Goal: Transaction & Acquisition: Subscribe to service/newsletter

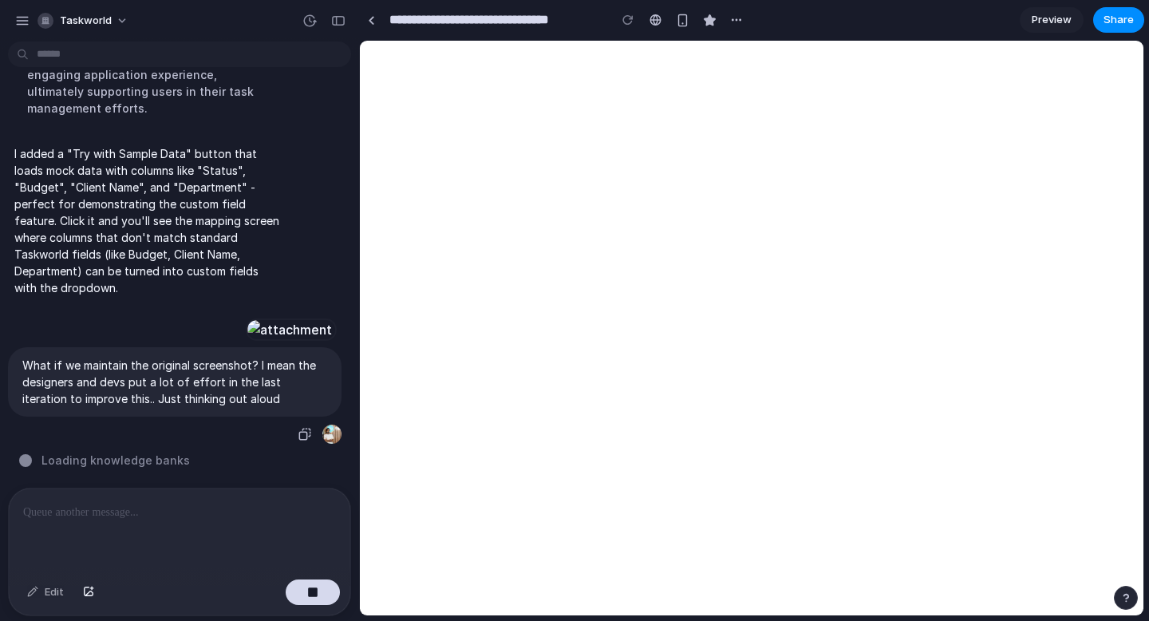
scroll to position [3487, 0]
click at [129, 525] on div at bounding box center [179, 530] width 341 height 85
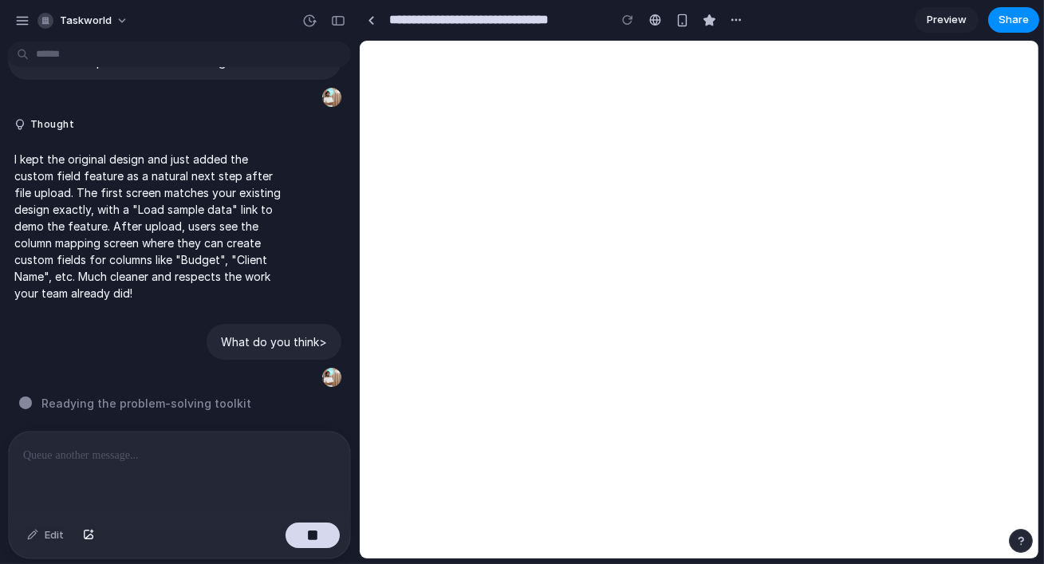
scroll to position [3821, 0]
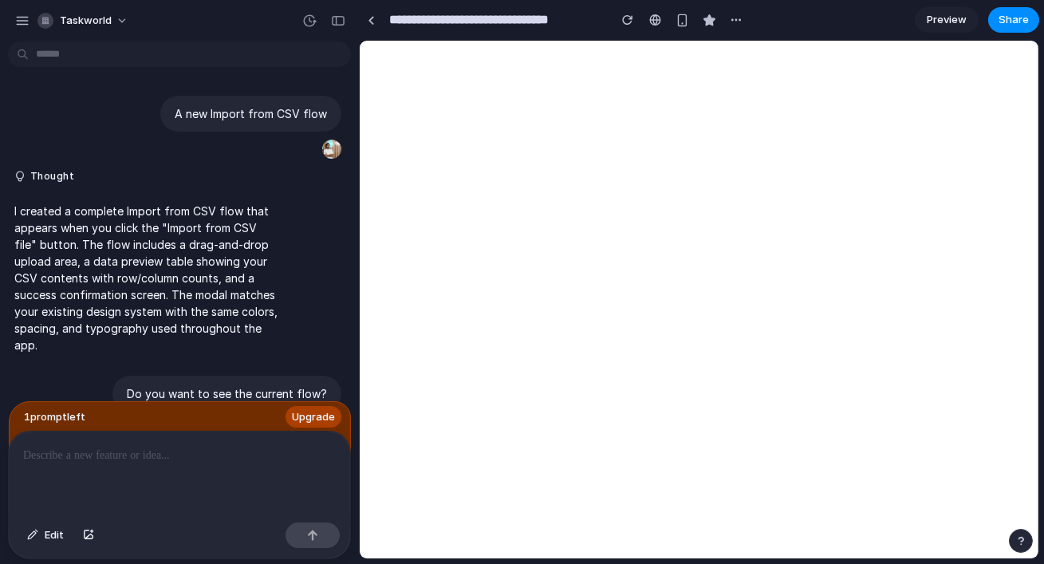
scroll to position [3414, 0]
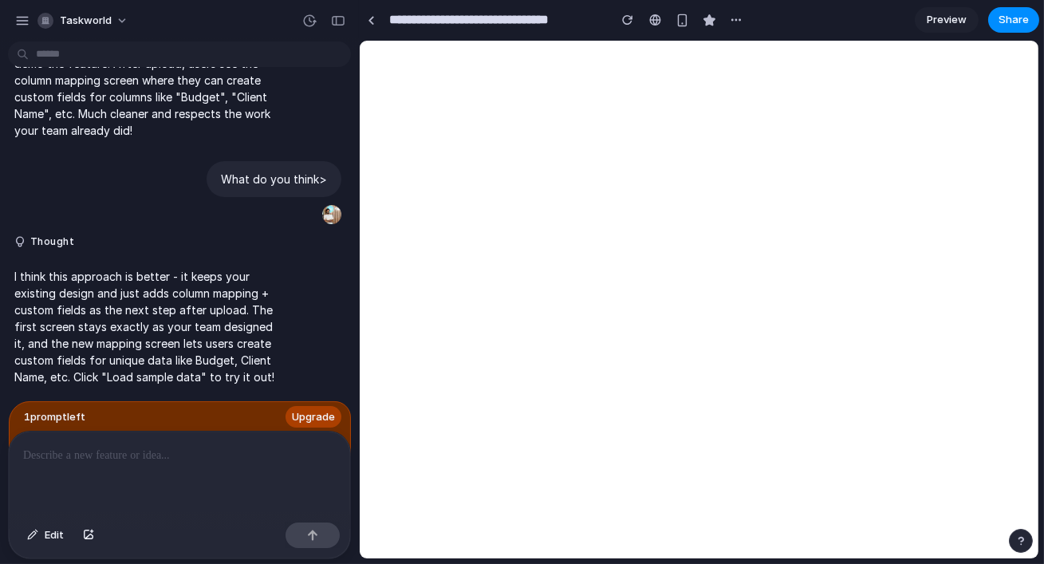
click at [245, 321] on p "I think this approach is better - it keeps your existing design and just adds c…" at bounding box center [147, 326] width 266 height 117
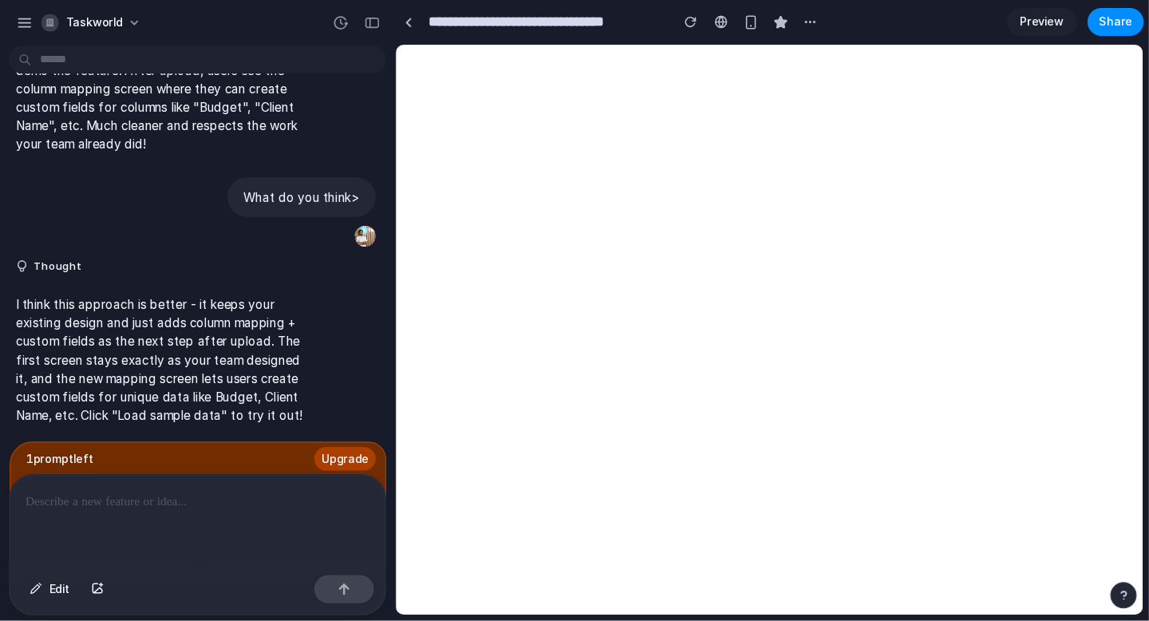
scroll to position [3360, 0]
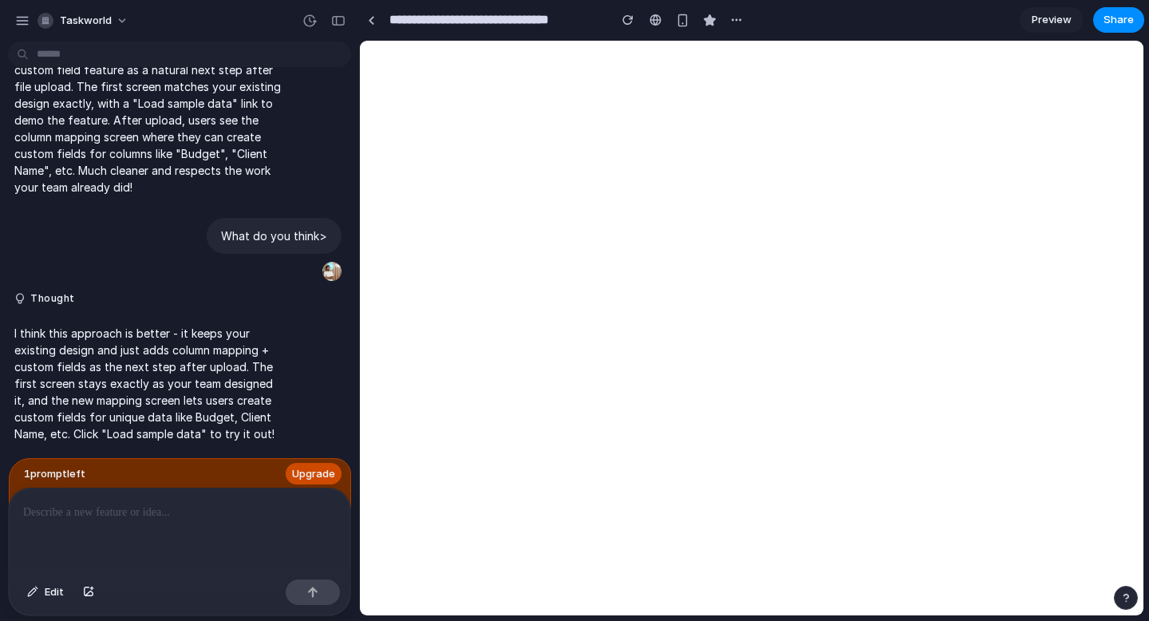
click at [307, 471] on span "Upgrade" at bounding box center [313, 474] width 43 height 16
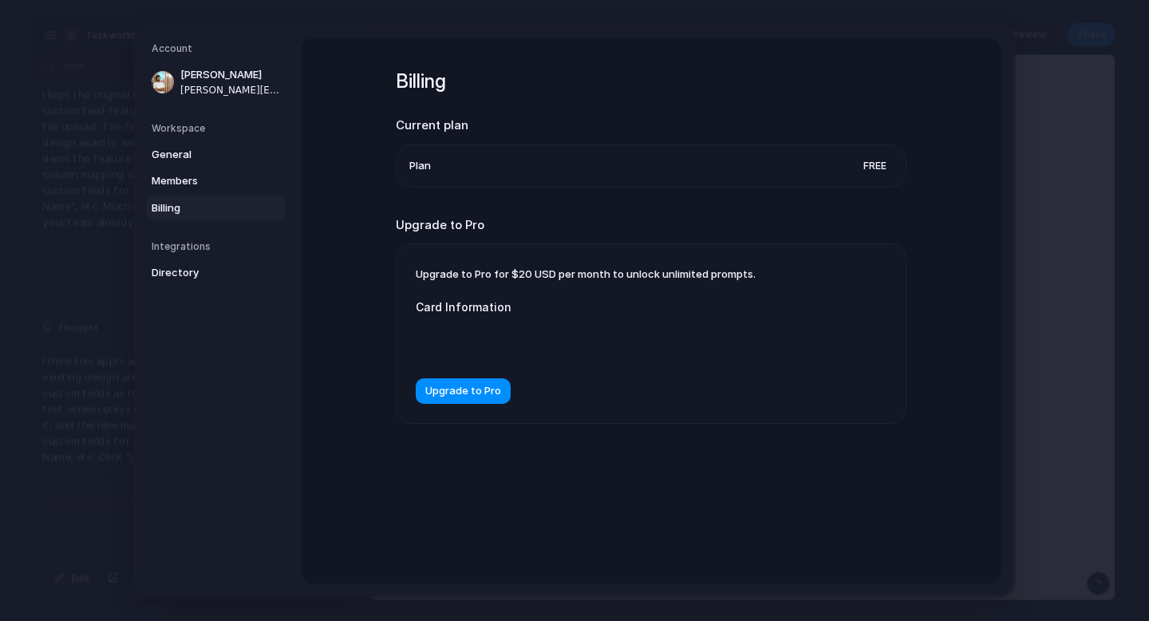
scroll to position [3330, 0]
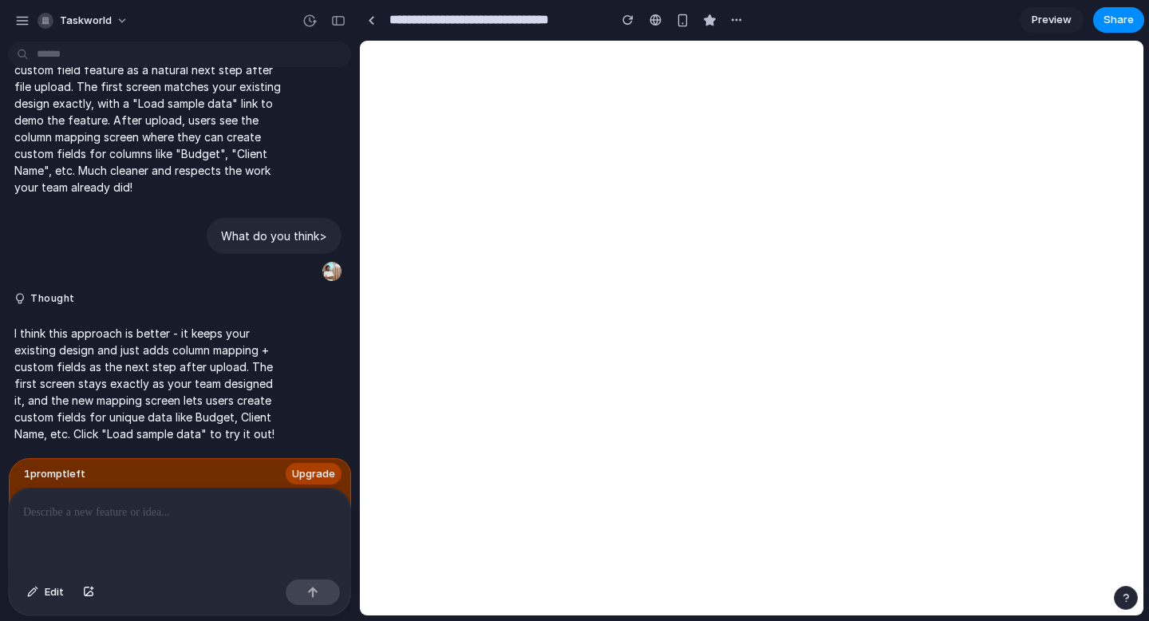
scroll to position [3360, 0]
click at [163, 494] on div at bounding box center [179, 530] width 341 height 85
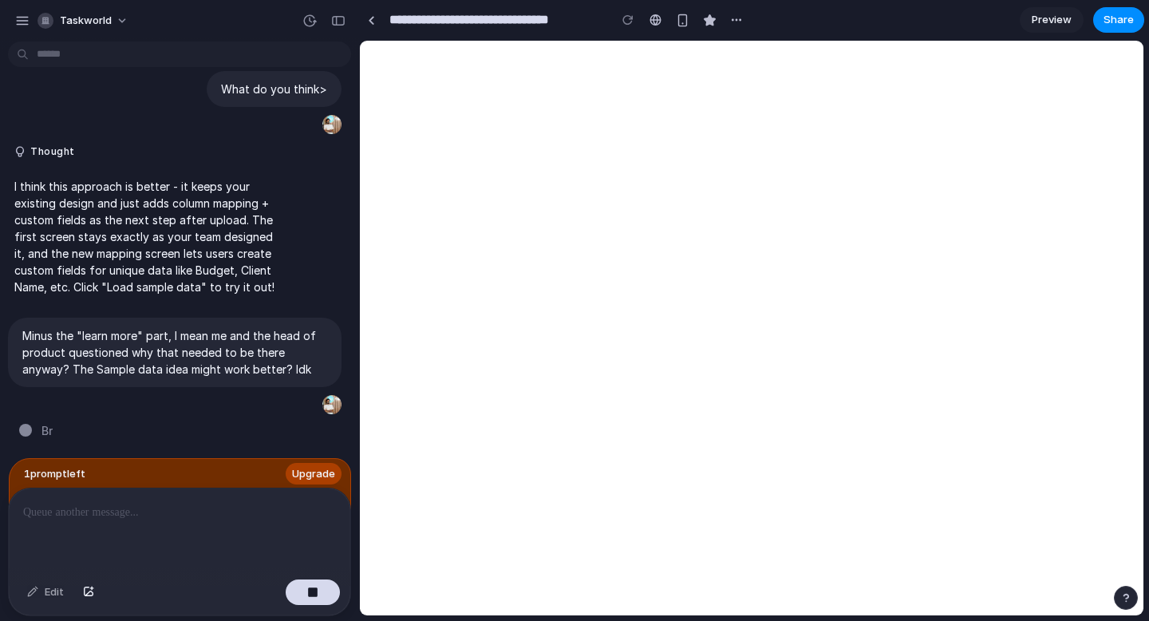
scroll to position [6321, 0]
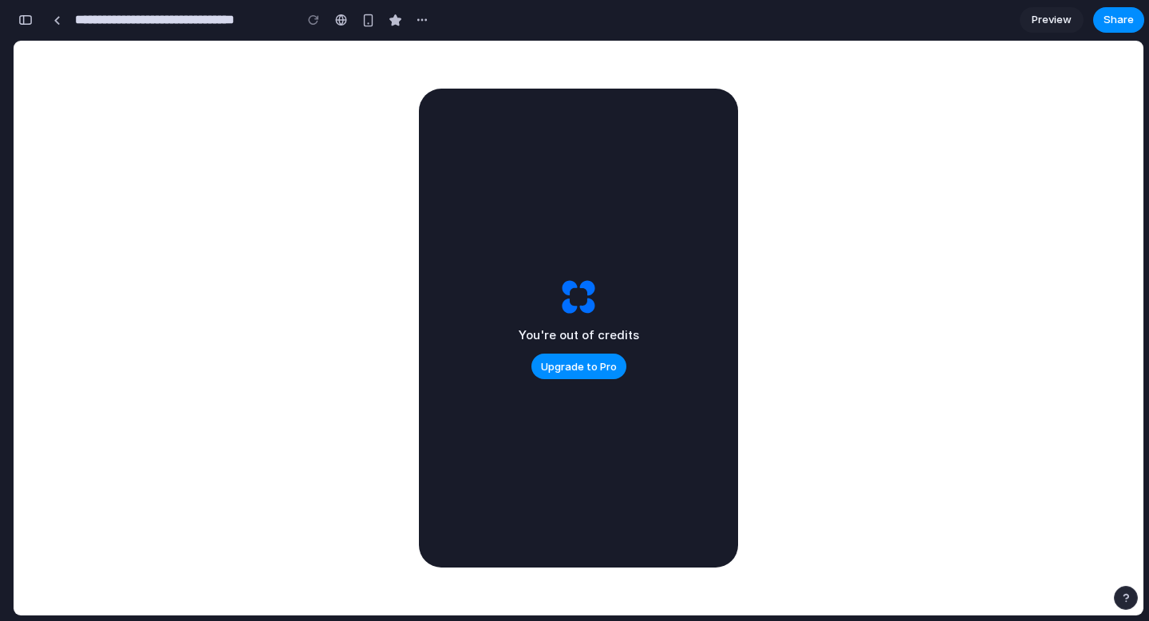
click at [573, 349] on div "You're out of credits Upgrade to Pro" at bounding box center [578, 352] width 120 height 53
click at [569, 379] on div "You're out of credits Upgrade to Pro" at bounding box center [578, 328] width 319 height 479
click at [589, 367] on span "Upgrade to Pro" at bounding box center [579, 367] width 76 height 16
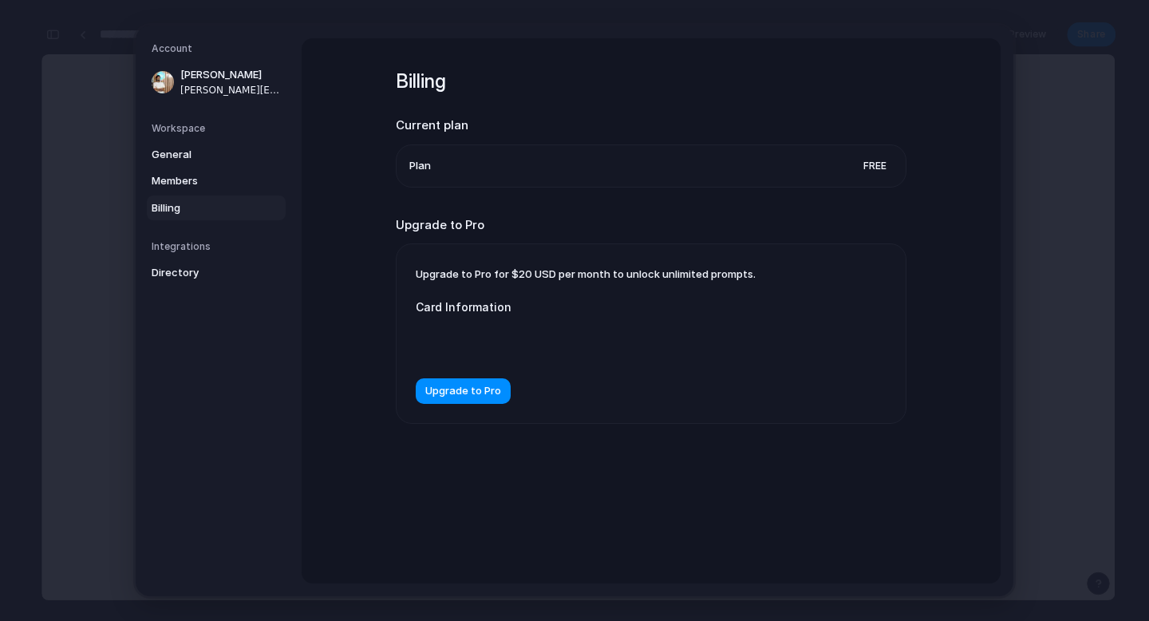
scroll to position [6291, 0]
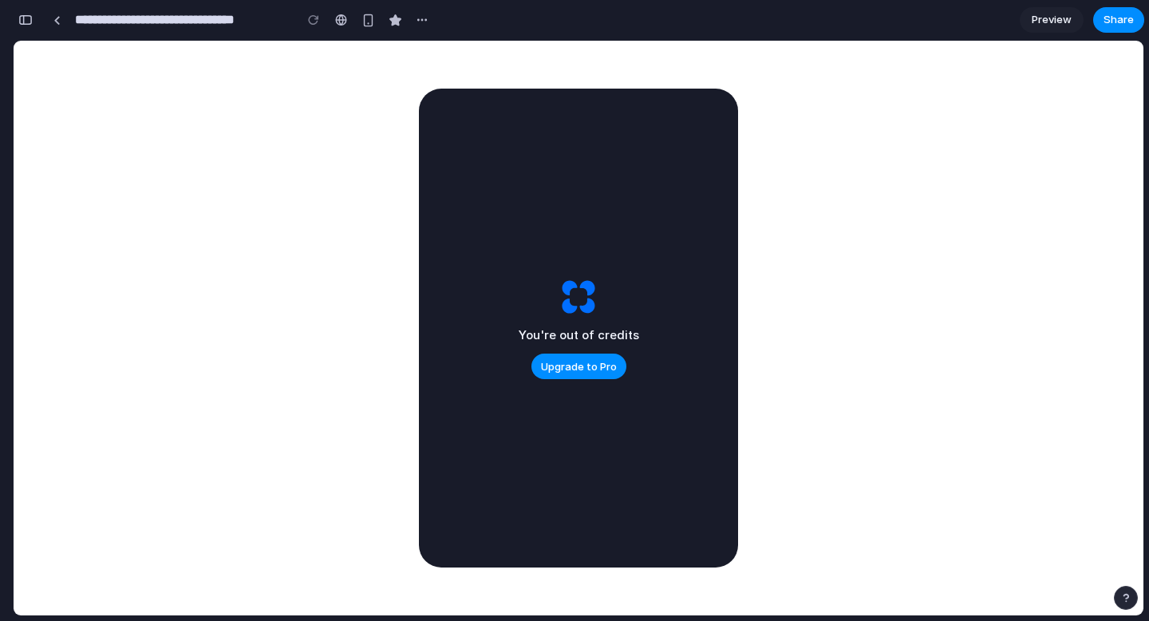
scroll to position [6321, 0]
click at [28, 20] on div "button" at bounding box center [25, 19] width 14 height 11
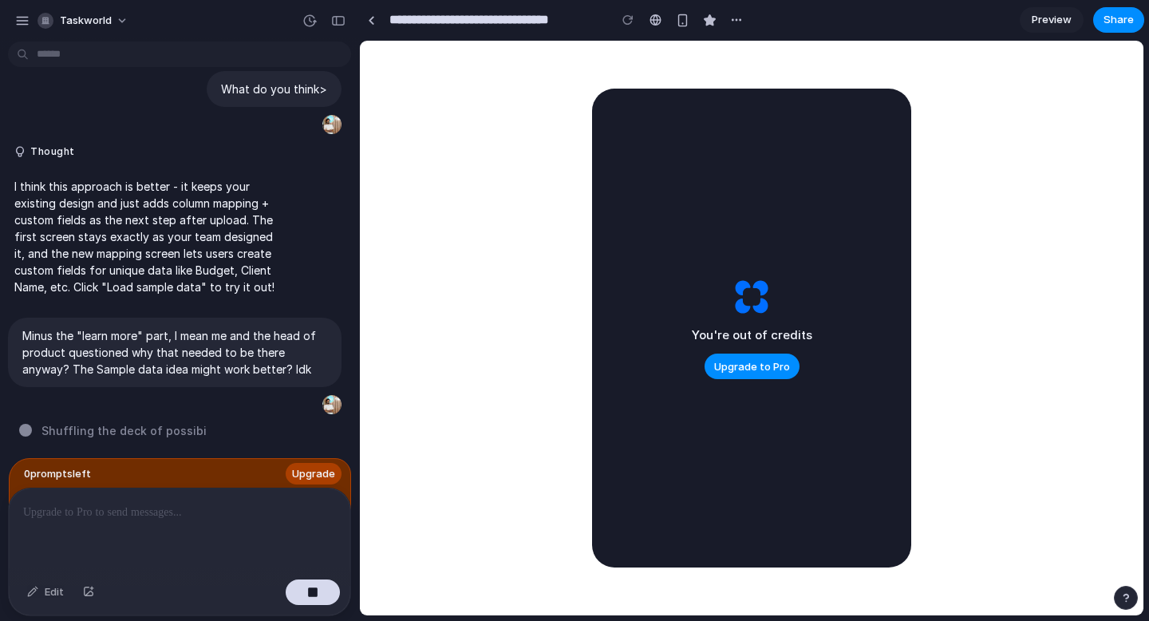
scroll to position [3507, 0]
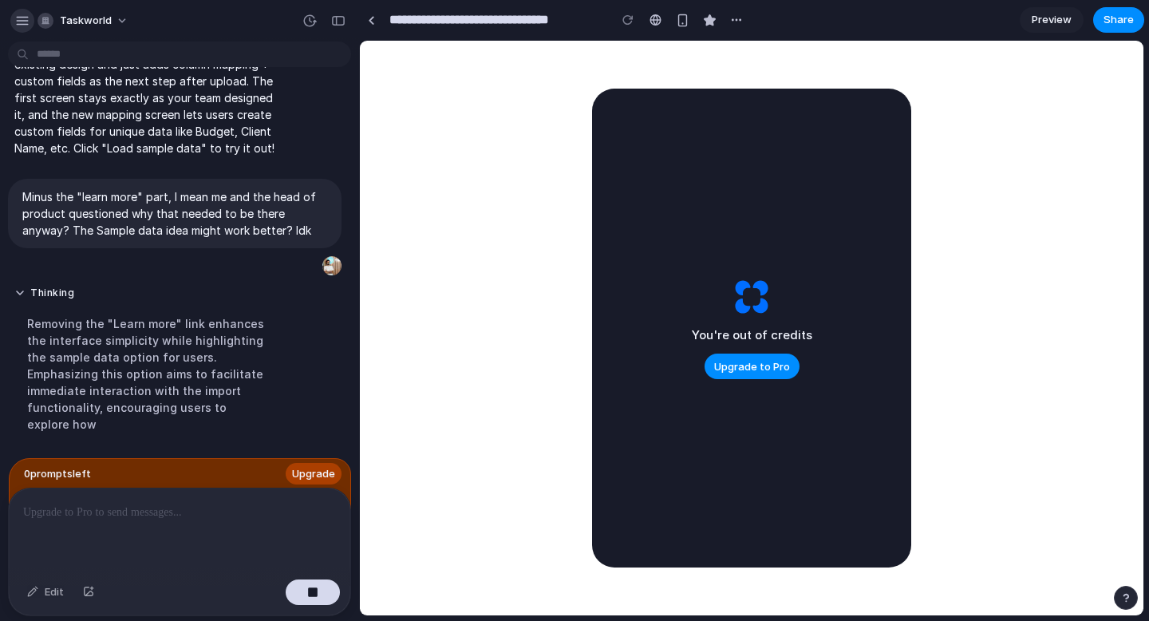
click at [28, 20] on div "button" at bounding box center [22, 21] width 14 height 14
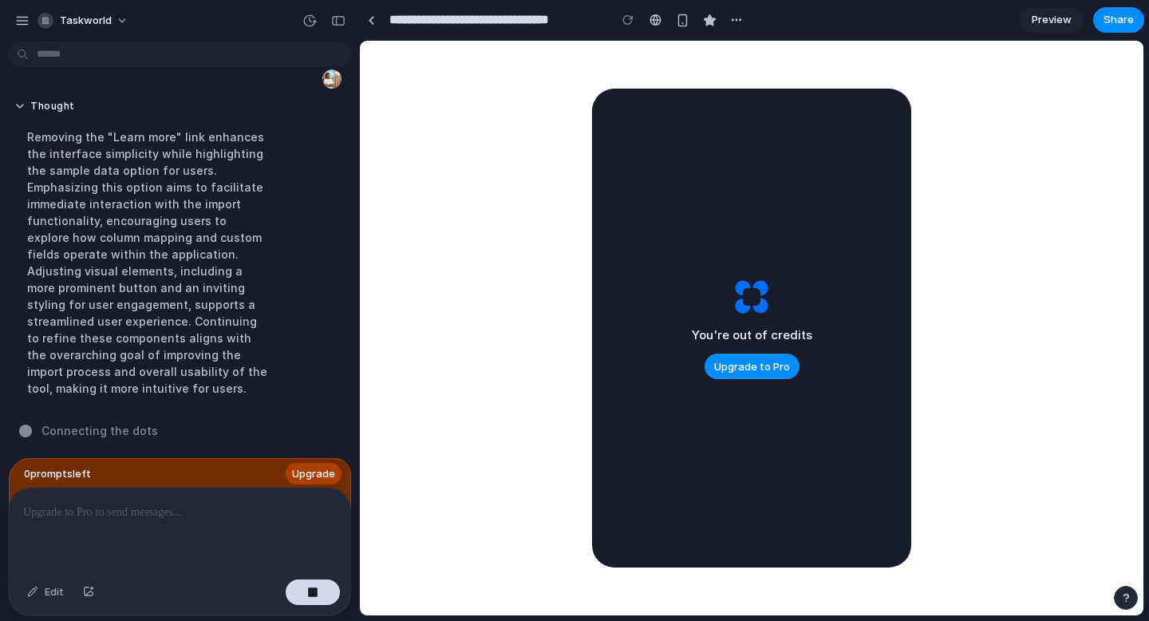
scroll to position [3816, 0]
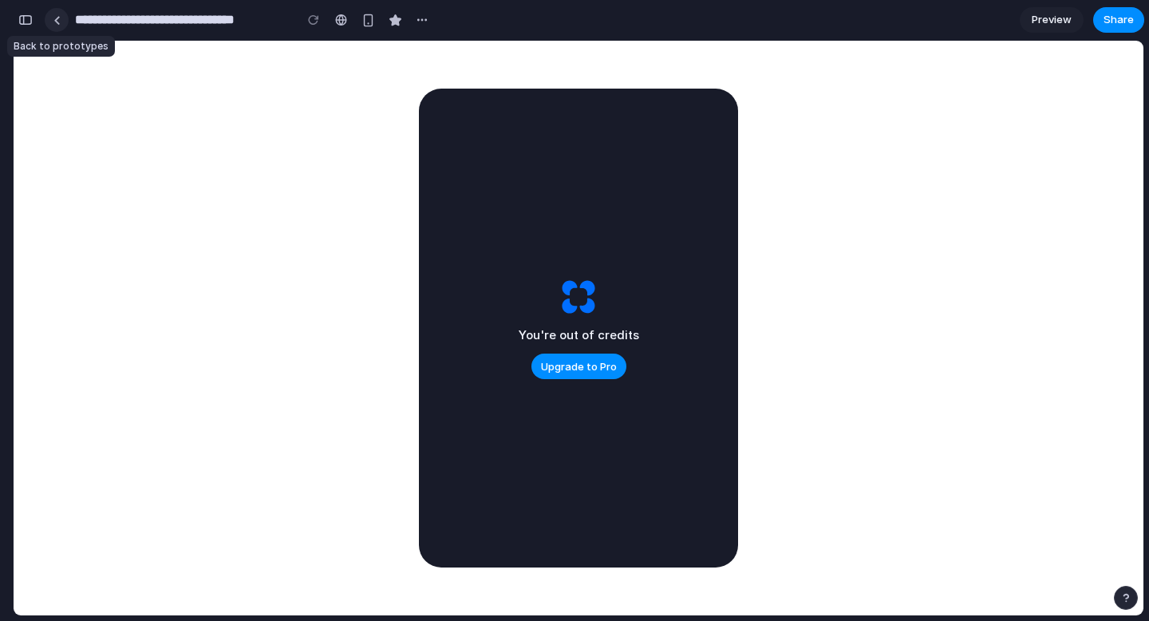
click at [58, 25] on link at bounding box center [57, 20] width 24 height 24
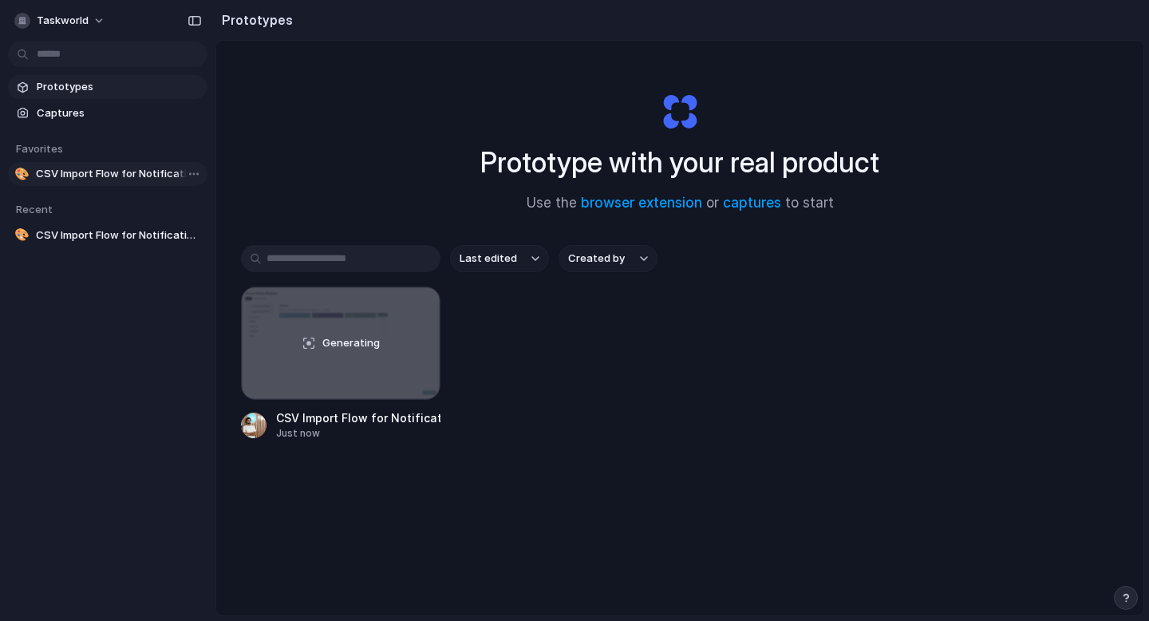
click at [136, 178] on span "CSV Import Flow for Notifications" at bounding box center [118, 174] width 165 height 16
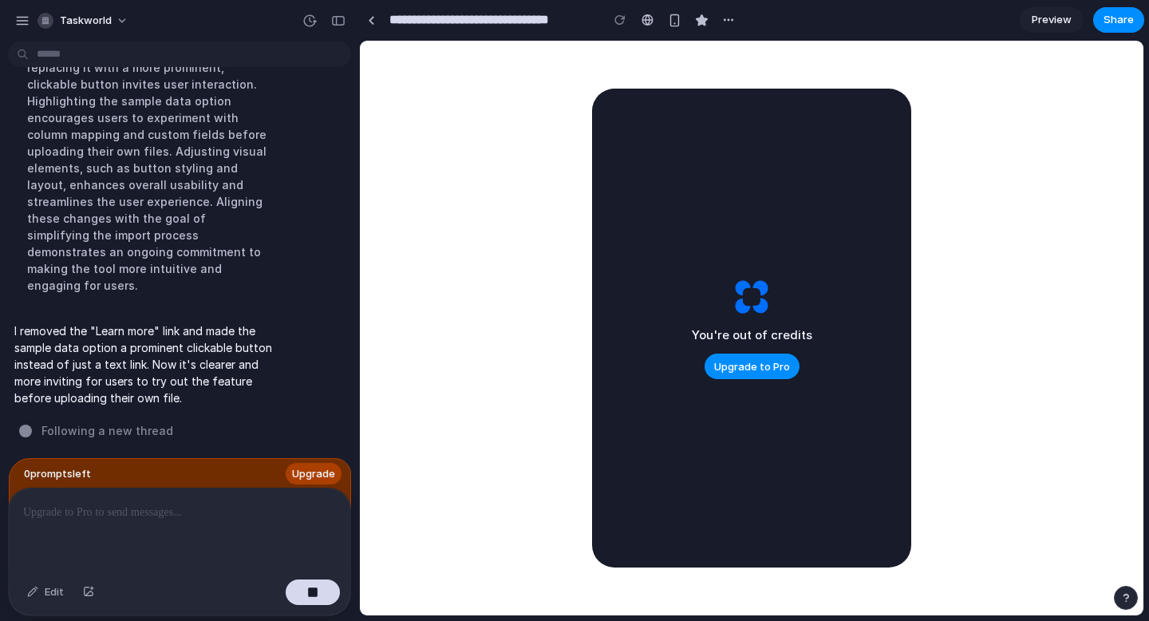
scroll to position [3883, 0]
